Goal: Information Seeking & Learning: Learn about a topic

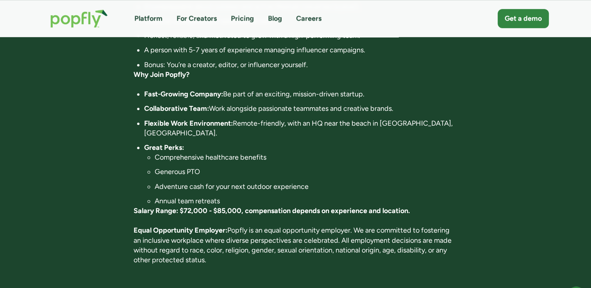
scroll to position [508, 0]
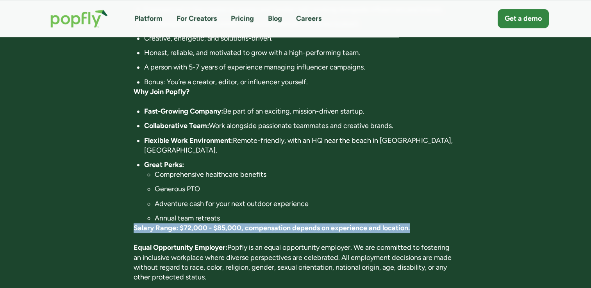
drag, startPoint x: 408, startPoint y: 220, endPoint x: 120, endPoint y: 217, distance: 287.8
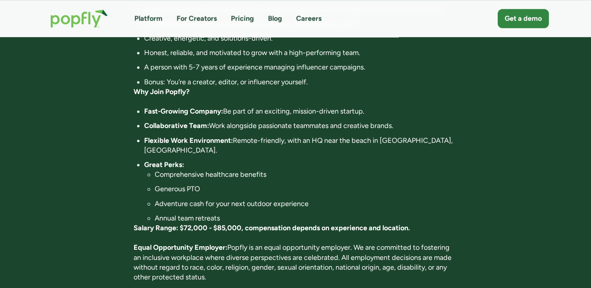
click at [434, 214] on li "Annual team retreats" at bounding box center [306, 219] width 303 height 10
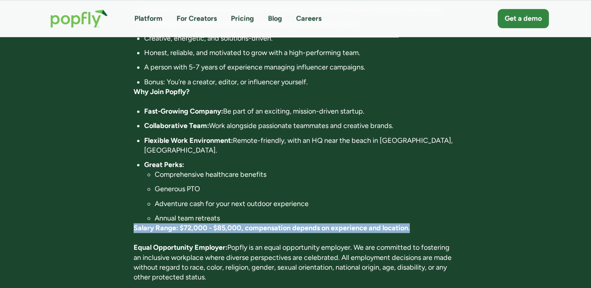
drag, startPoint x: 125, startPoint y: 216, endPoint x: 435, endPoint y: 220, distance: 309.6
drag, startPoint x: 435, startPoint y: 220, endPoint x: 423, endPoint y: 221, distance: 11.4
click at [424, 223] on p "Salary Range: $72,000 - $85,000, compensation depends on experience and locatio…" at bounding box center [296, 228] width 324 height 10
click at [219, 224] on strong "Salary Range: $72,000 - $85,000, compensation depends on experience and locatio…" at bounding box center [272, 228] width 276 height 9
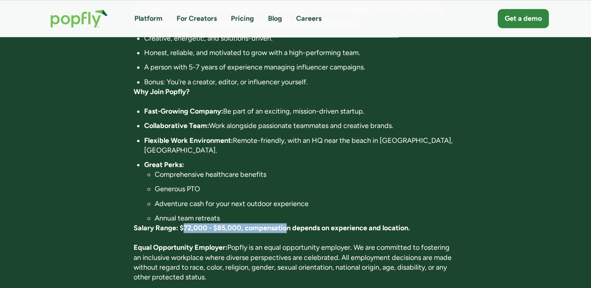
drag, startPoint x: 185, startPoint y: 220, endPoint x: 294, endPoint y: 215, distance: 109.0
click at [293, 224] on strong "Salary Range: $72,000 - $85,000, compensation depends on experience and locatio…" at bounding box center [272, 228] width 276 height 9
drag, startPoint x: 294, startPoint y: 215, endPoint x: 317, endPoint y: 214, distance: 23.4
click at [317, 223] on p "Salary Range: $72,000 - $85,000, compensation depends on experience and locatio…" at bounding box center [296, 228] width 324 height 10
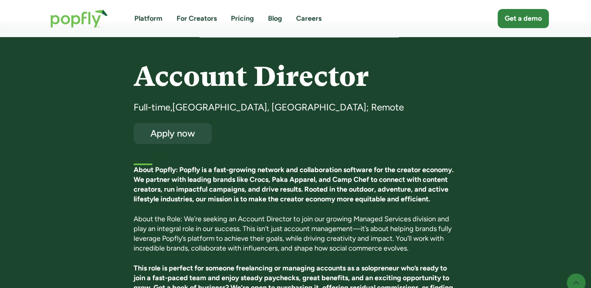
scroll to position [39, 0]
